Goal: Check status: Check status

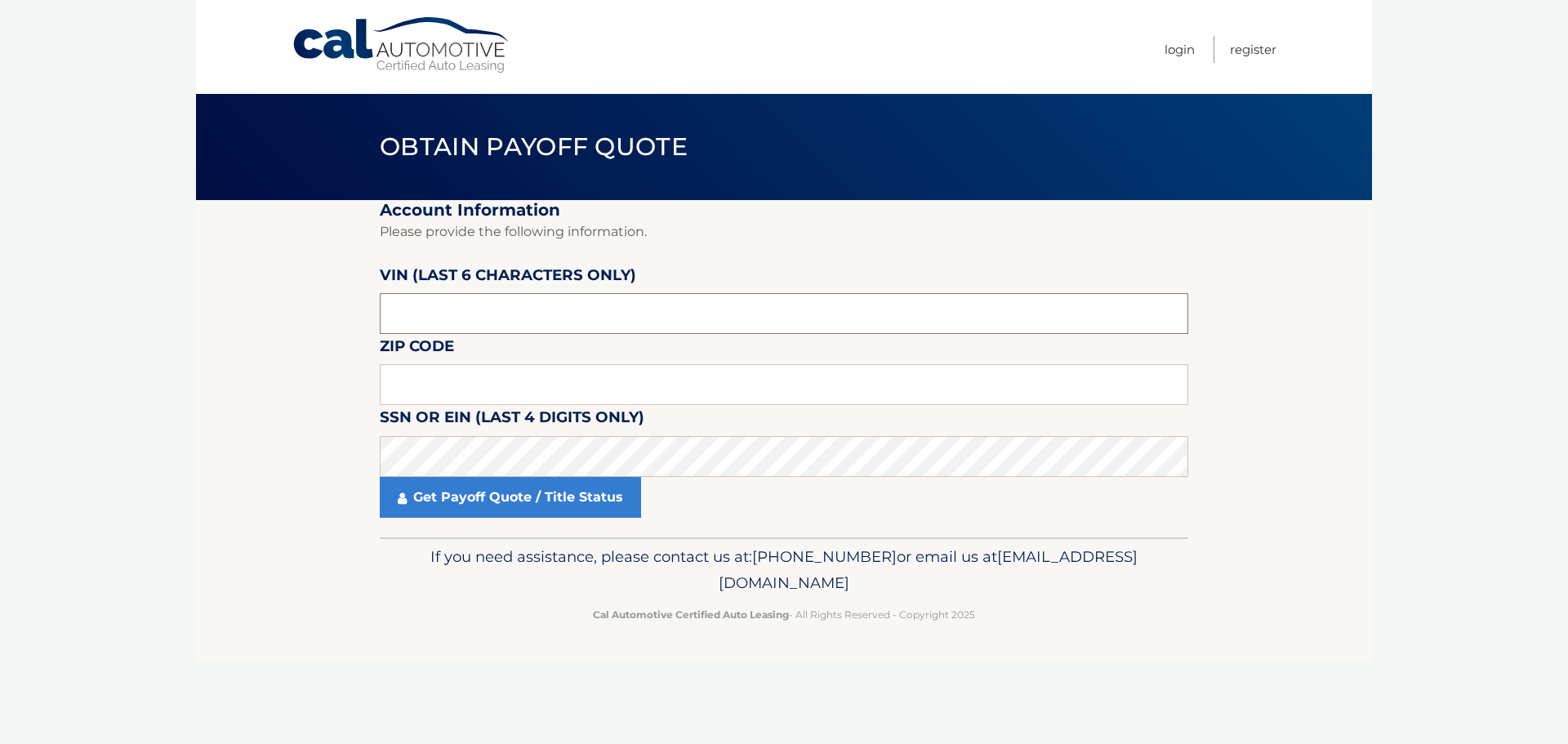
click at [555, 324] on input "text" at bounding box center [784, 313] width 808 height 41
click at [462, 317] on input "text" at bounding box center [784, 313] width 808 height 41
click at [413, 317] on input "text" at bounding box center [784, 313] width 808 height 41
click at [419, 312] on input "text" at bounding box center [784, 313] width 808 height 41
click at [420, 312] on input "text" at bounding box center [784, 313] width 808 height 41
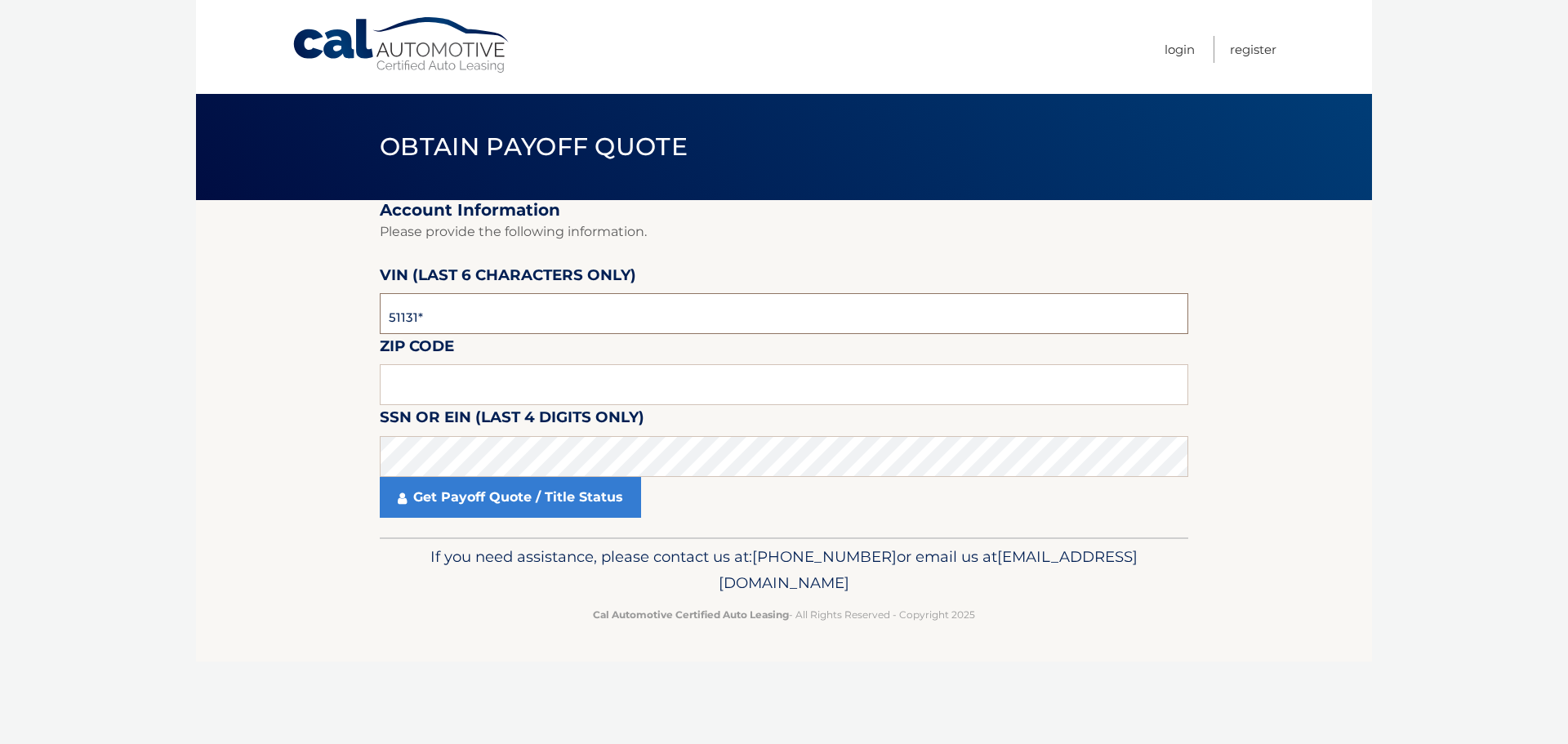
type input "511312"
click at [544, 390] on input "text" at bounding box center [784, 384] width 808 height 41
click at [474, 382] on input "text" at bounding box center [784, 384] width 808 height 41
type input "11741"
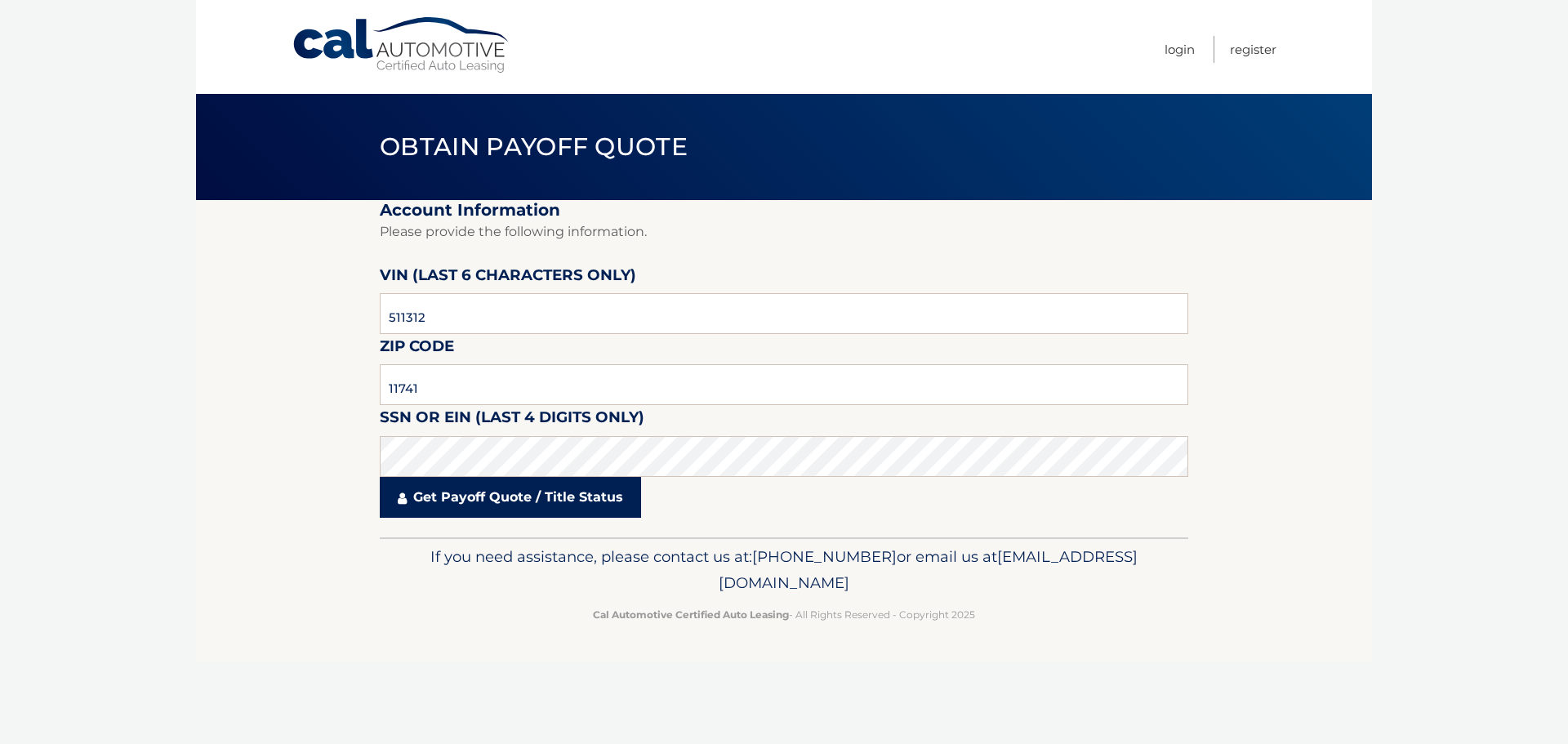
click at [569, 505] on link "Get Payoff Quote / Title Status" at bounding box center [509, 497] width 261 height 41
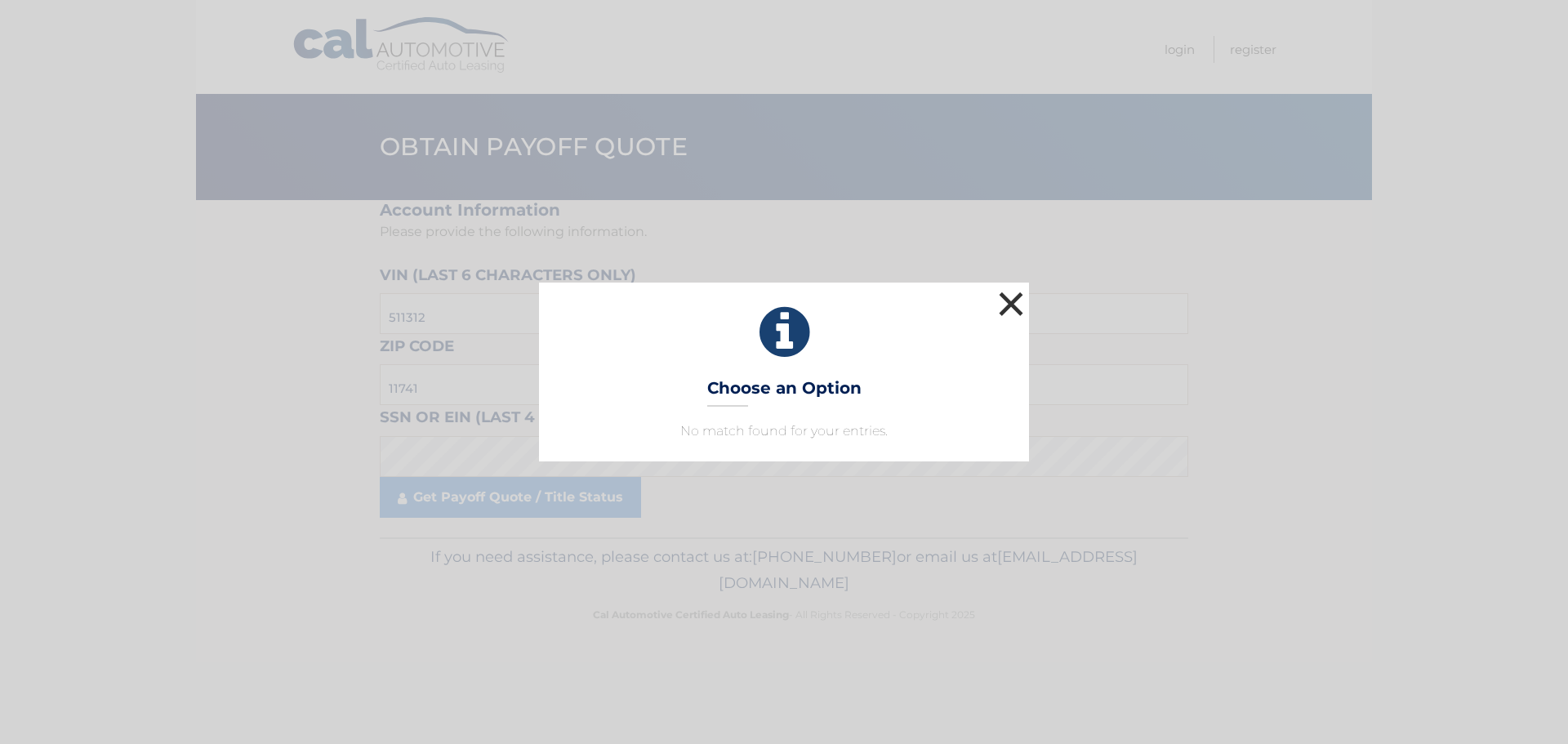
click at [1005, 301] on button "×" at bounding box center [1011, 304] width 32 height 32
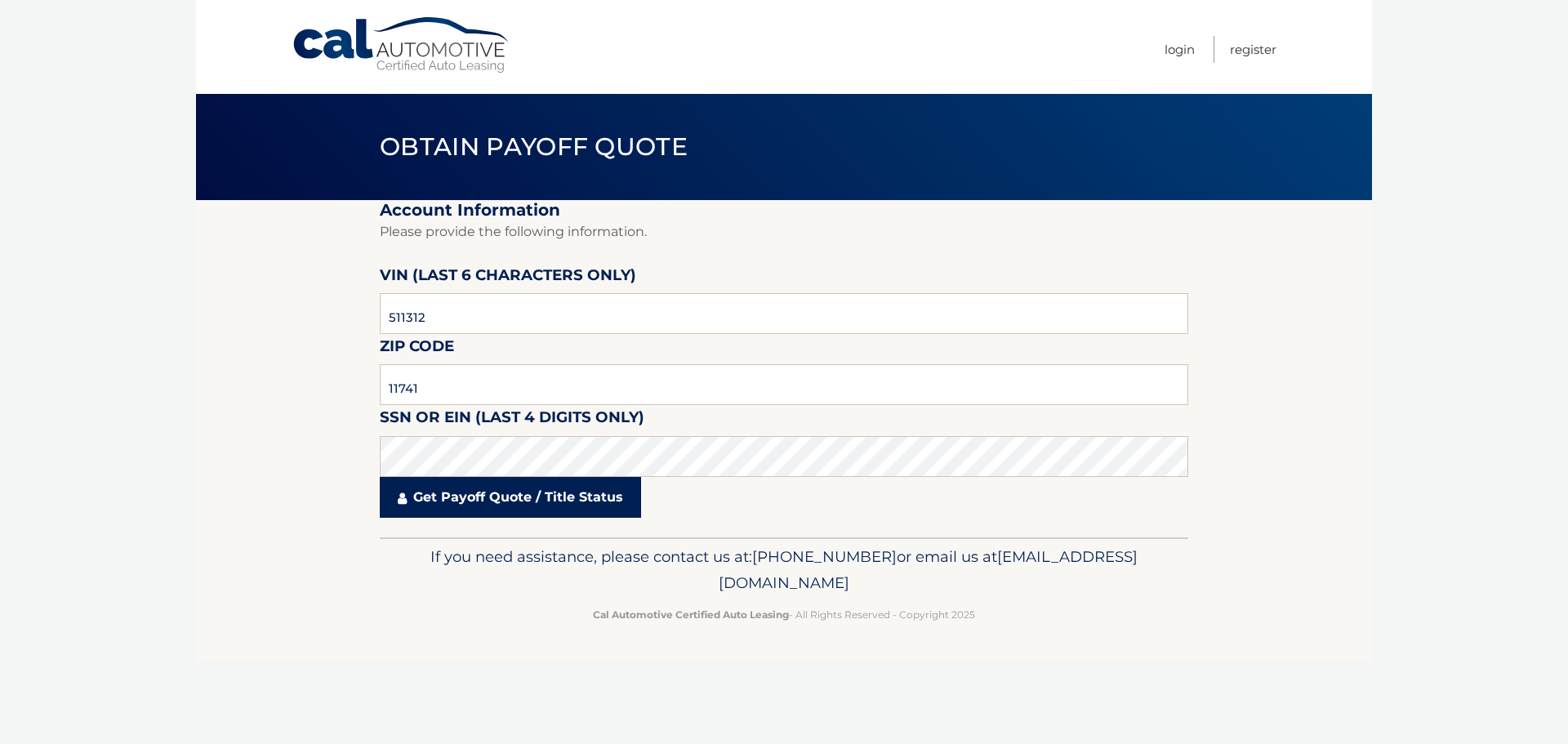
click at [480, 495] on link "Get Payoff Quote / Title Status" at bounding box center [509, 497] width 261 height 41
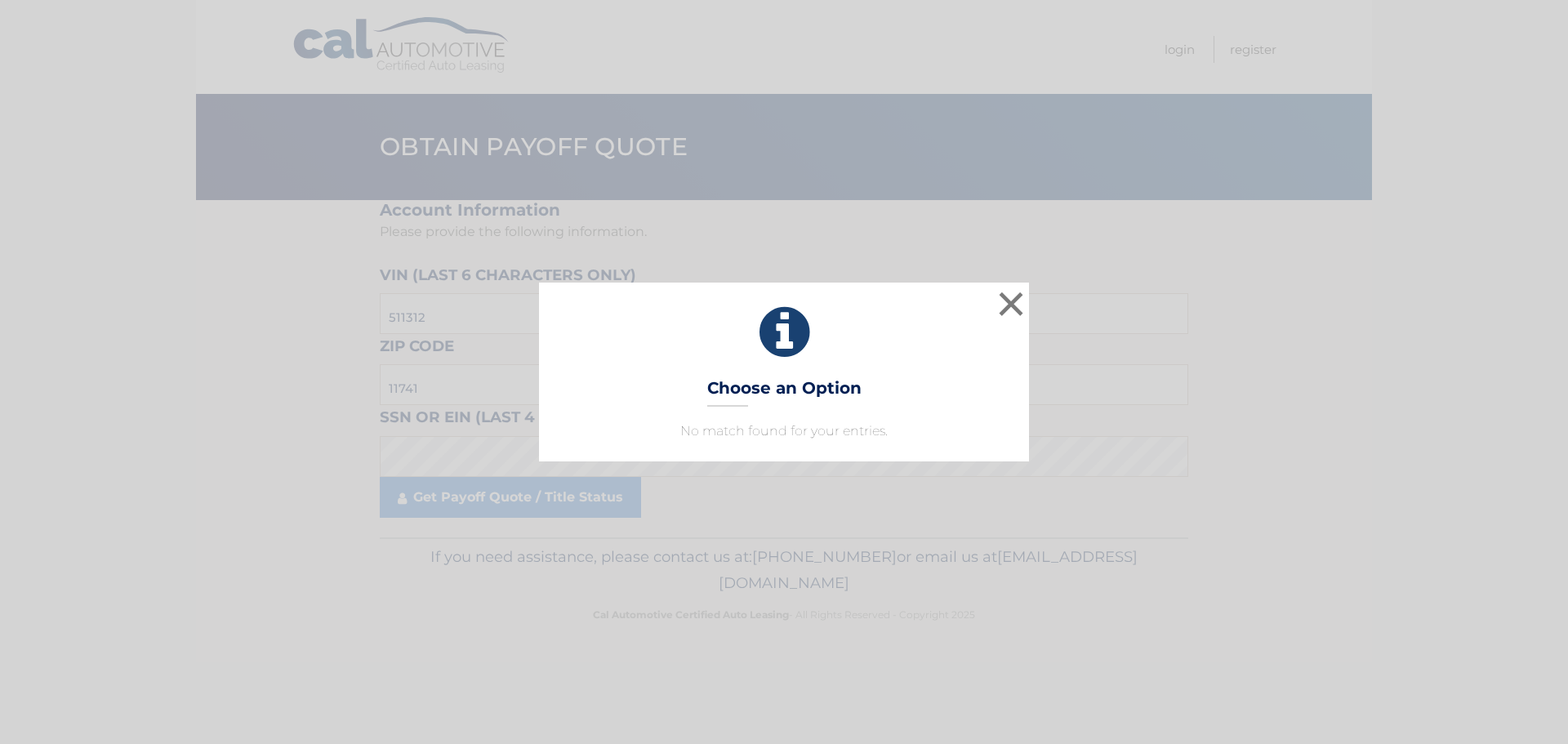
click at [734, 390] on h3 "Choose an Option" at bounding box center [784, 393] width 155 height 29
click at [1020, 308] on button "×" at bounding box center [1011, 304] width 32 height 32
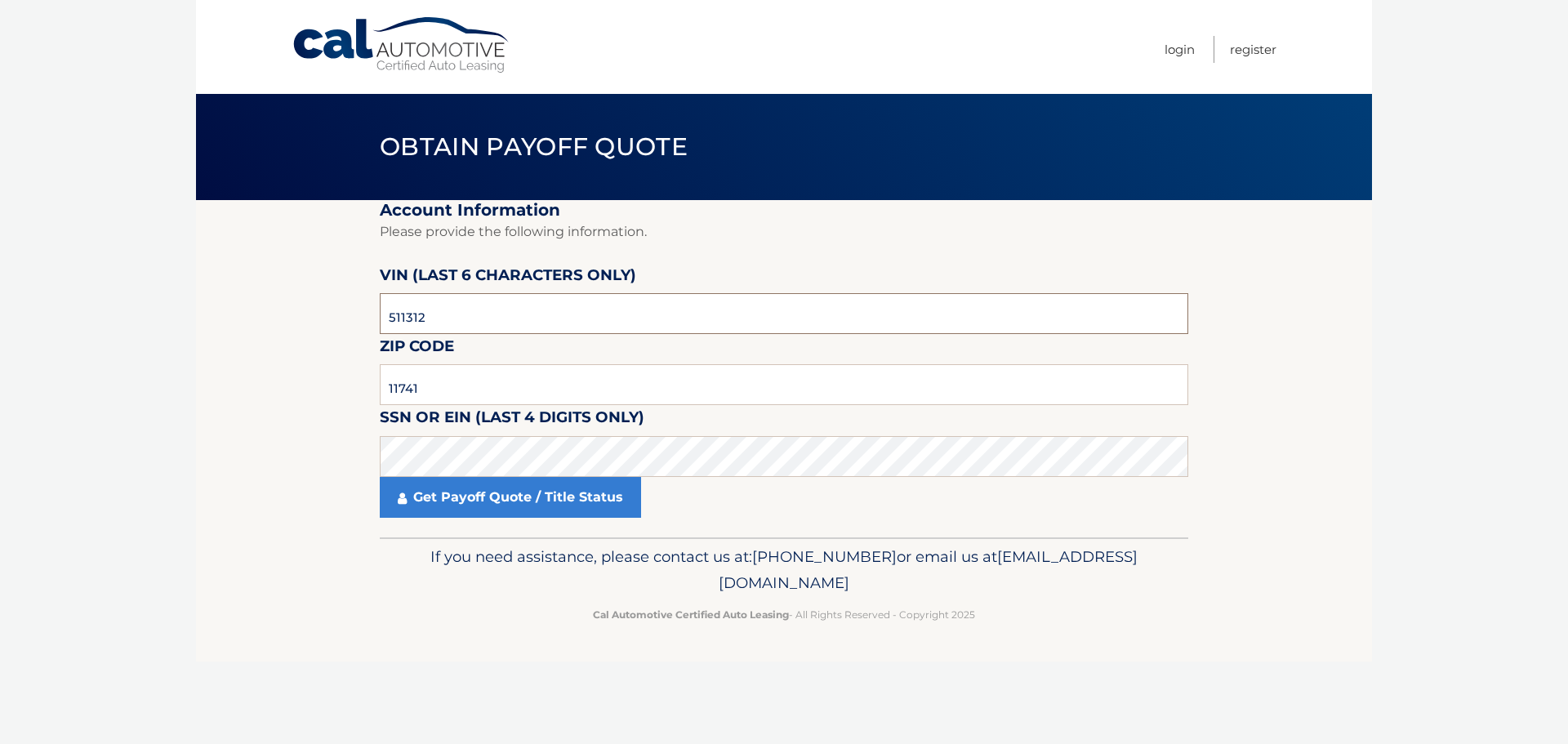
click at [446, 305] on input "511312" at bounding box center [784, 313] width 808 height 41
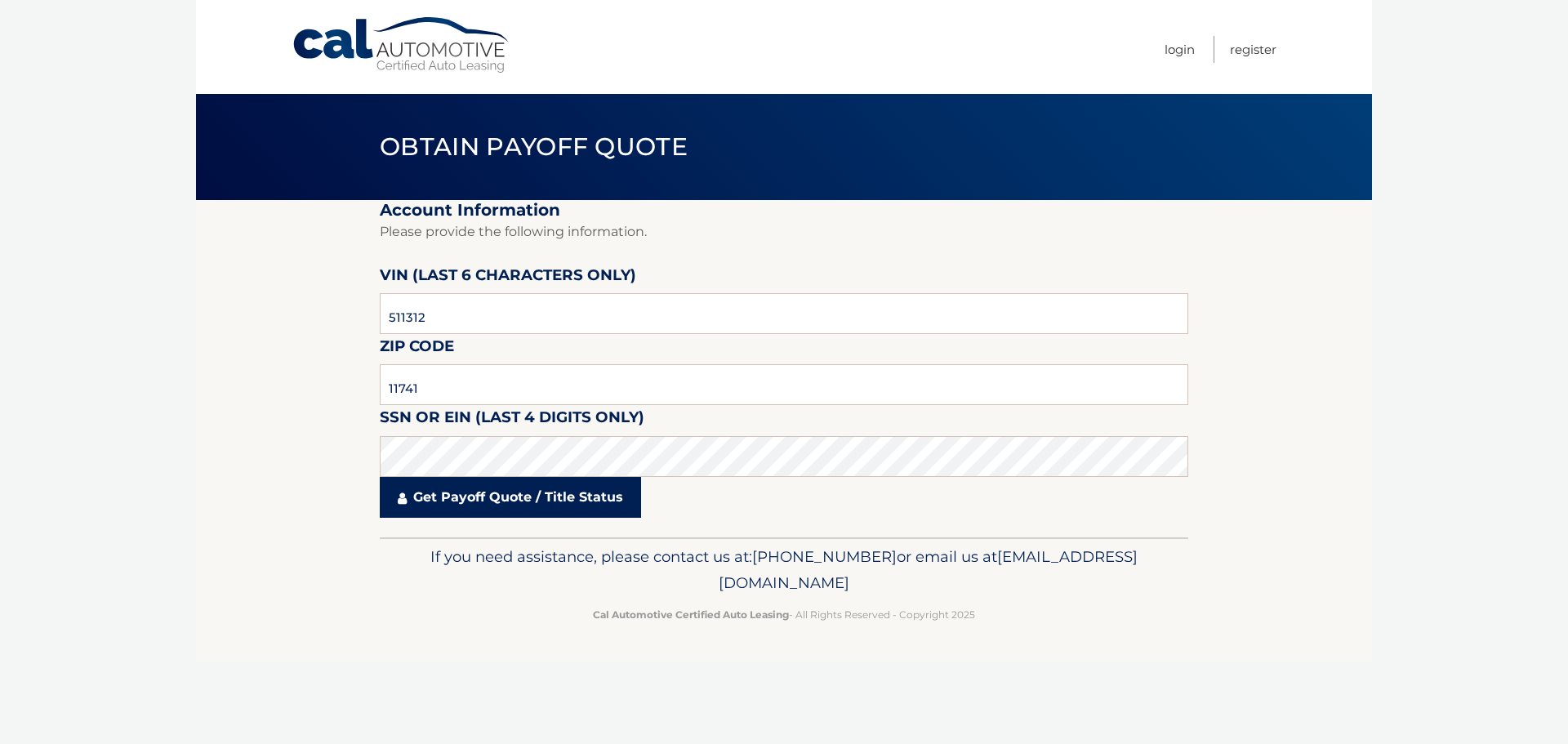
click at [603, 500] on link "Get Payoff Quote / Title Status" at bounding box center [509, 497] width 261 height 41
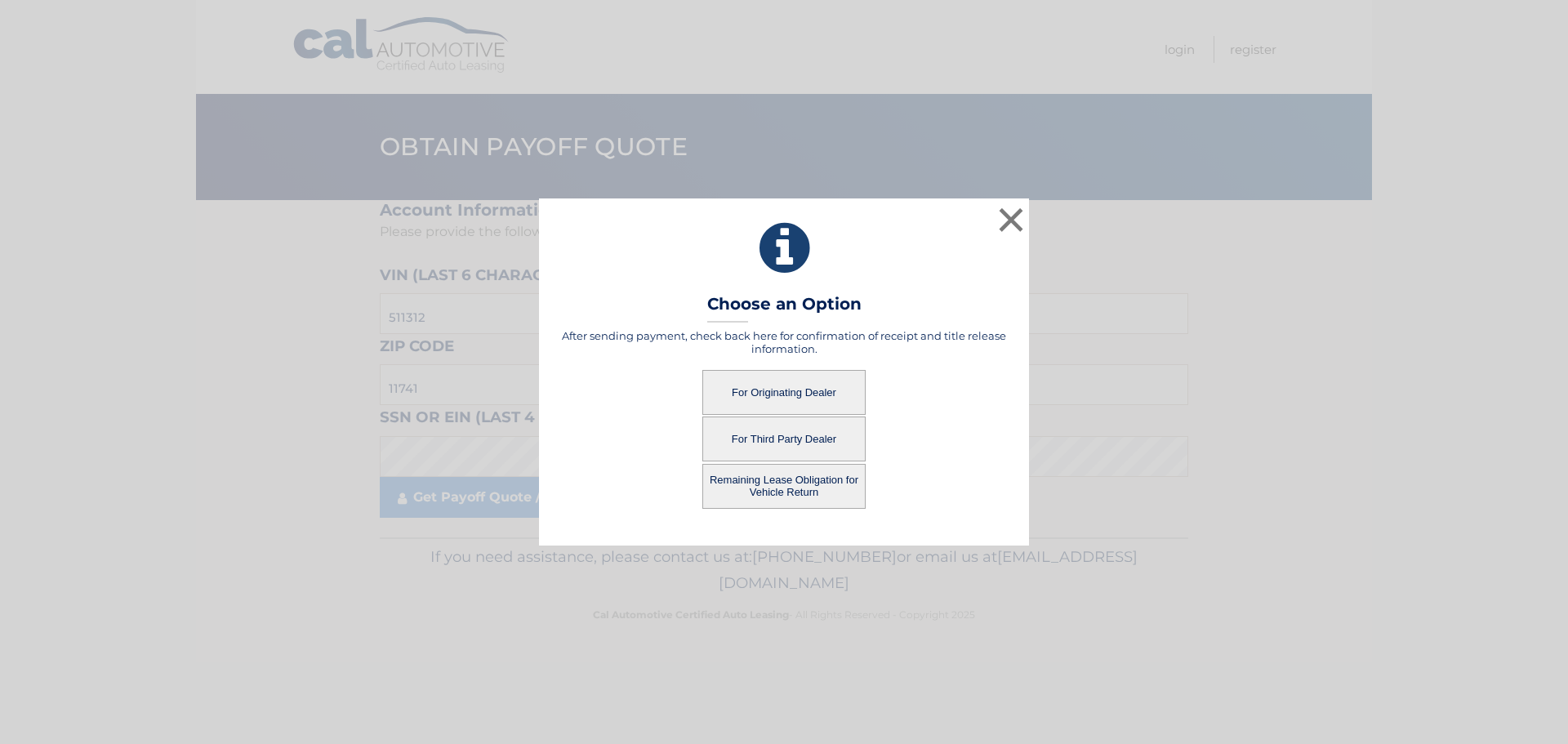
click at [790, 390] on button "For Originating Dealer" at bounding box center [784, 392] width 163 height 45
click at [751, 390] on button "For Originating Dealer" at bounding box center [784, 392] width 163 height 45
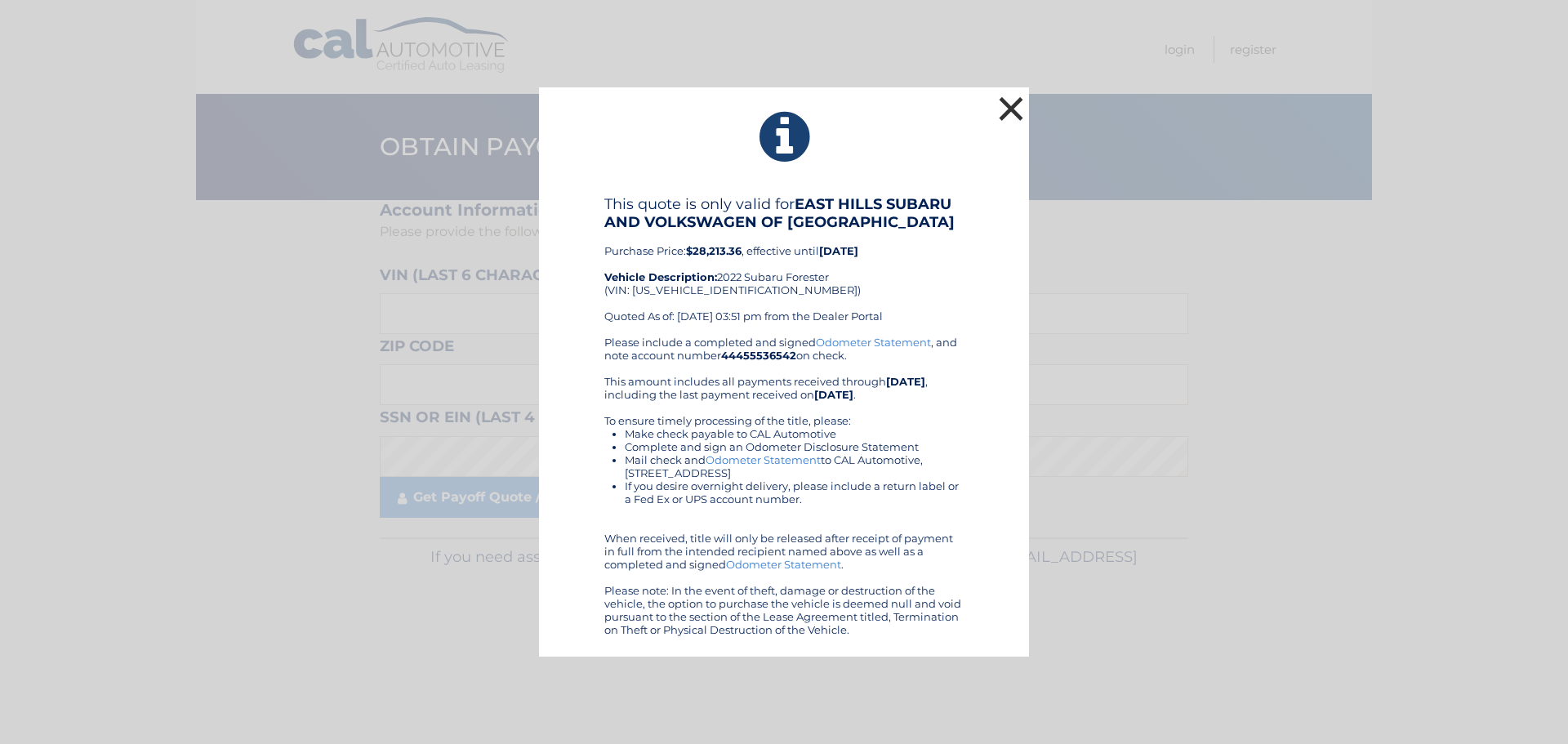
click at [1005, 101] on button "×" at bounding box center [1011, 109] width 32 height 32
